Goal: Task Accomplishment & Management: Use online tool/utility

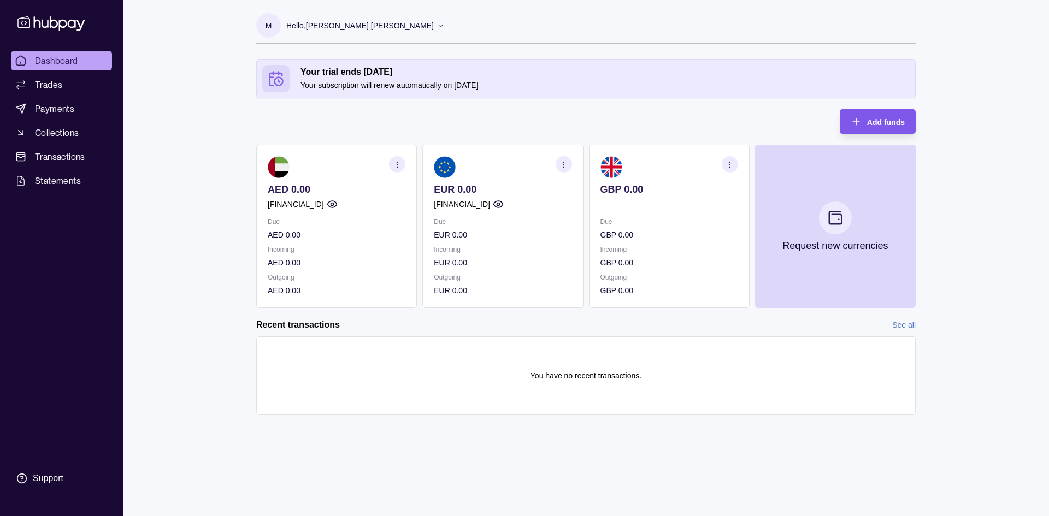
click at [877, 121] on span "Add funds" at bounding box center [886, 122] width 38 height 9
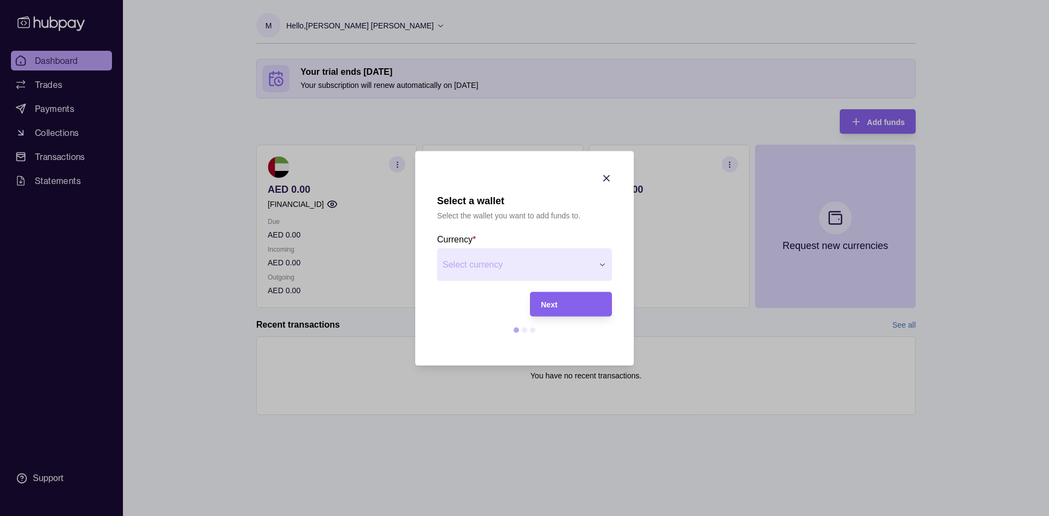
click at [557, 516] on div "Select a wallet Select the wallet you want to add funds to. Currency * Select c…" at bounding box center [524, 516] width 1049 height 0
click at [576, 302] on div "Next" at bounding box center [571, 304] width 60 height 13
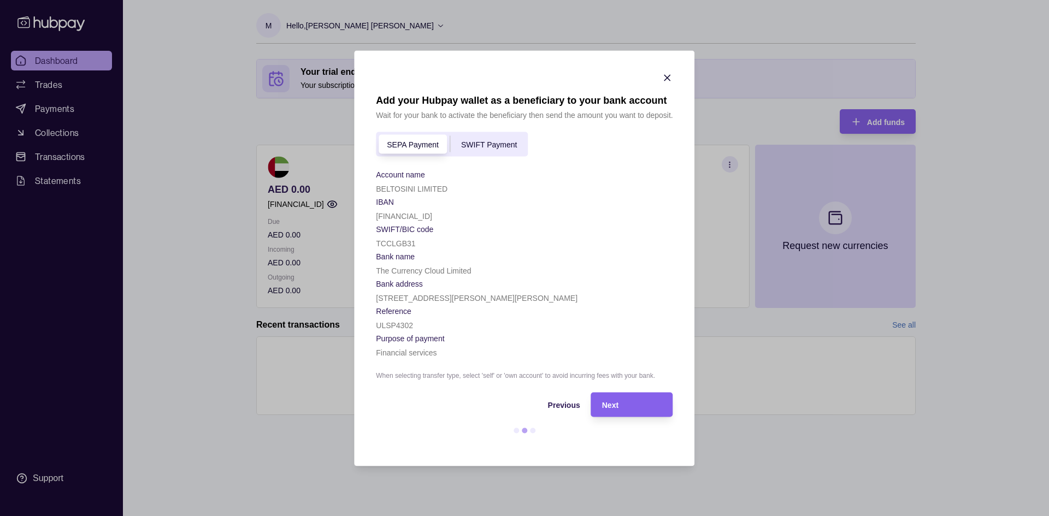
click at [499, 143] on span "SWIFT Payment" at bounding box center [489, 144] width 56 height 9
click at [418, 147] on span "SEPA Payment" at bounding box center [413, 144] width 52 height 9
click at [481, 147] on span "SWIFT Payment" at bounding box center [489, 144] width 56 height 9
click at [416, 151] on div "SEPA Payment SWIFT Payment" at bounding box center [452, 144] width 152 height 25
click at [423, 140] on span "SEPA Payment" at bounding box center [413, 144] width 52 height 9
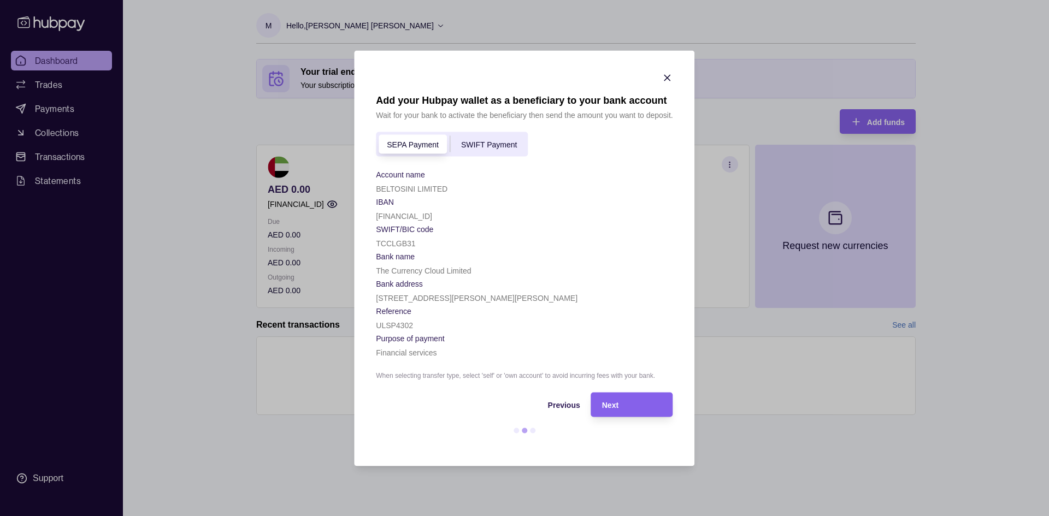
click at [670, 80] on icon "button" at bounding box center [667, 77] width 5 height 5
